Goal: Task Accomplishment & Management: Manage account settings

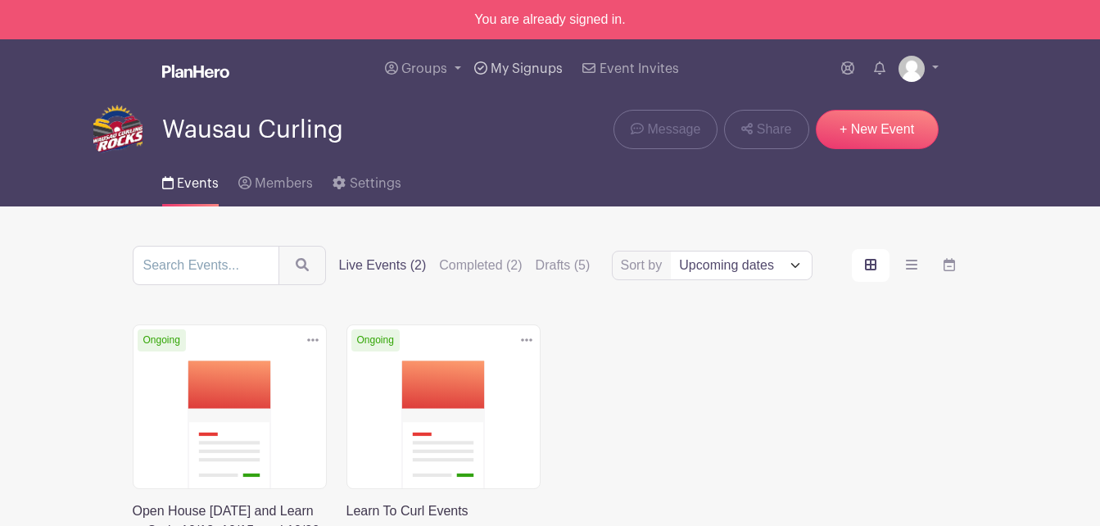
click at [508, 64] on span "My Signups" at bounding box center [527, 68] width 72 height 13
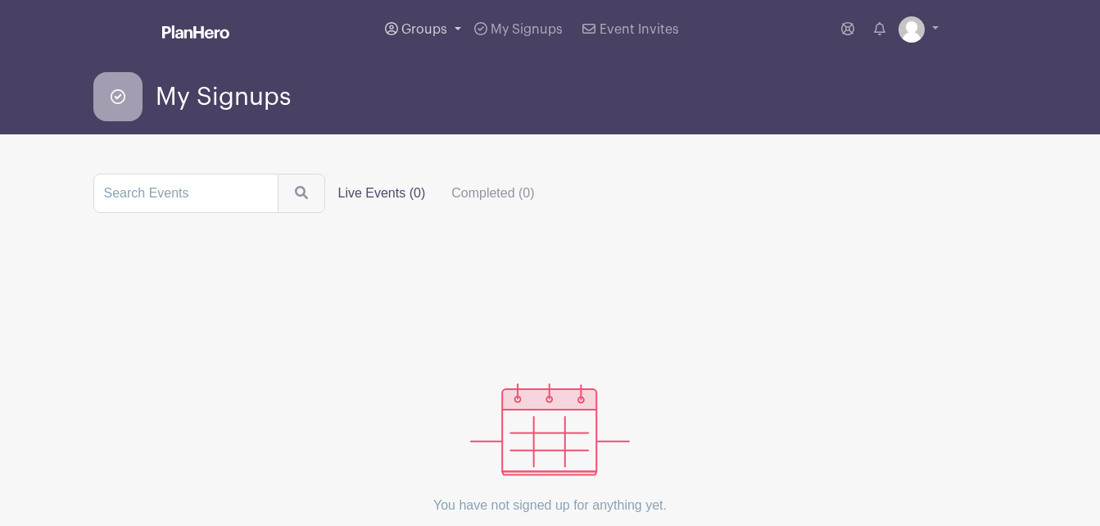
click at [428, 24] on span "Groups" at bounding box center [424, 29] width 46 height 13
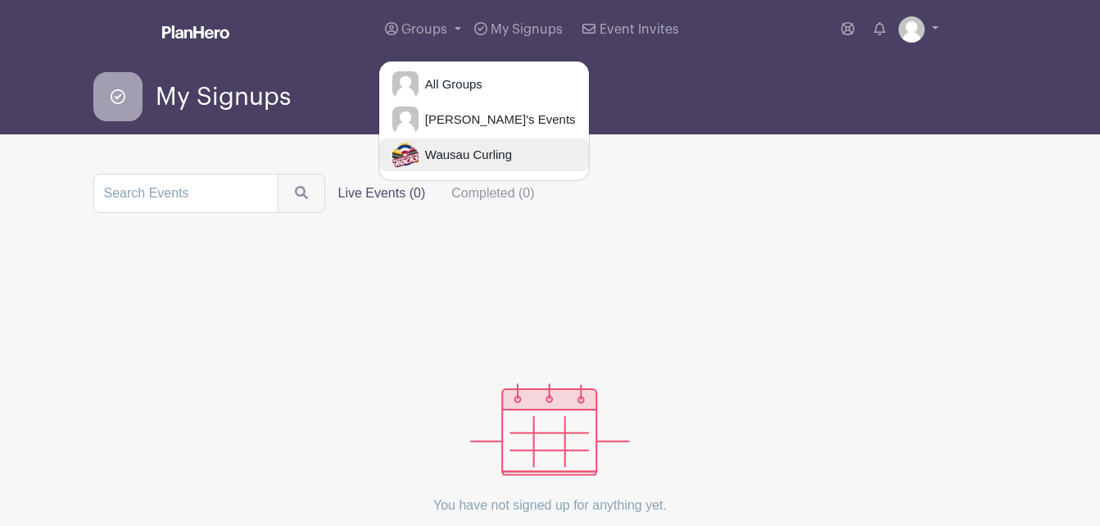
click at [433, 158] on span "Wausau Curling" at bounding box center [464, 155] width 93 height 19
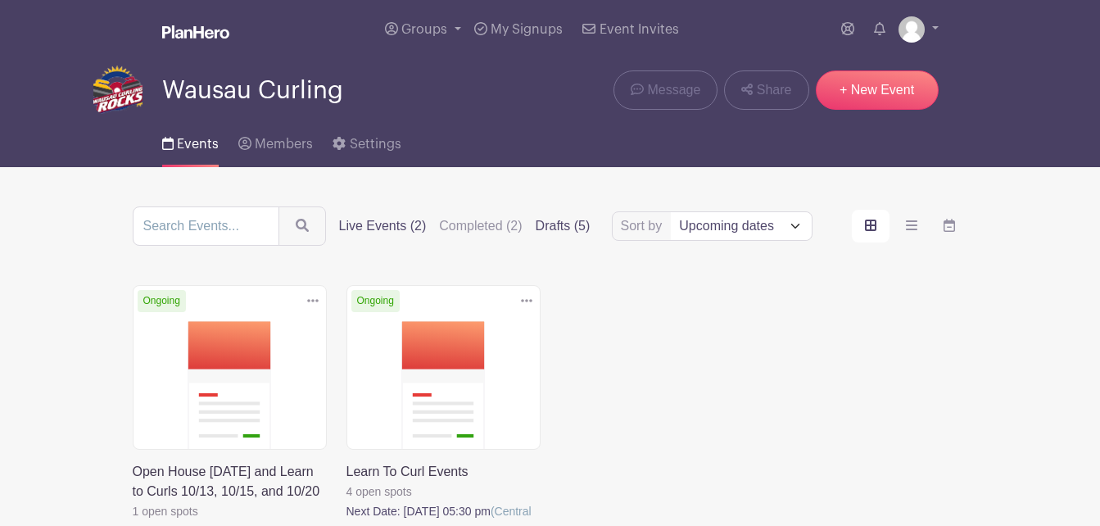
click at [564, 223] on label "Drafts (5)" at bounding box center [563, 226] width 55 height 20
click at [0, 0] on input "Drafts (5)" at bounding box center [0, 0] width 0 height 0
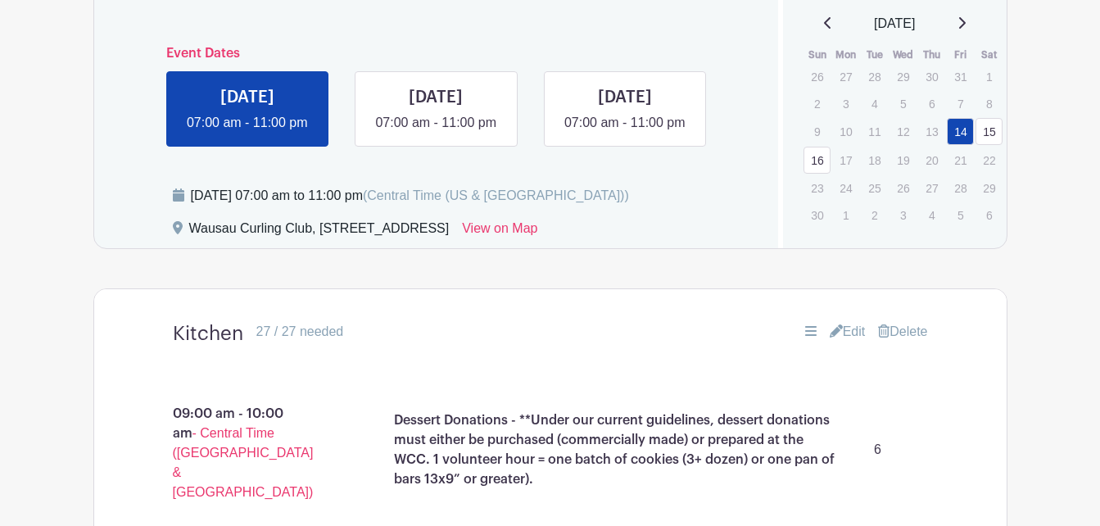
scroll to position [737, 0]
